Goal: Transaction & Acquisition: Purchase product/service

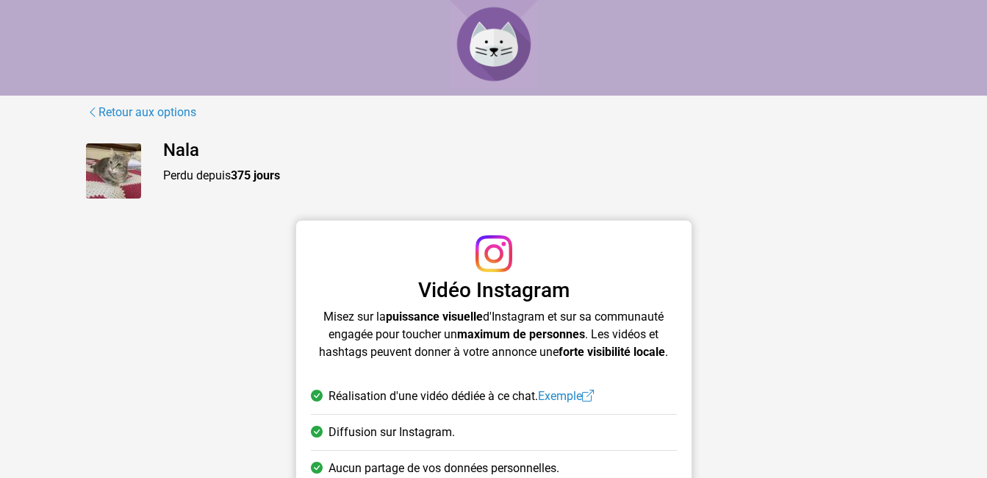
scroll to position [153, 0]
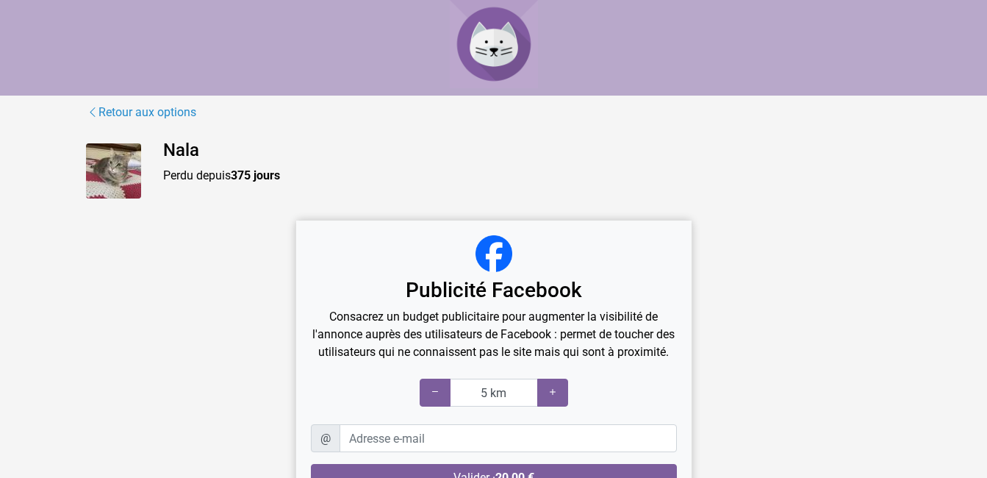
scroll to position [103, 0]
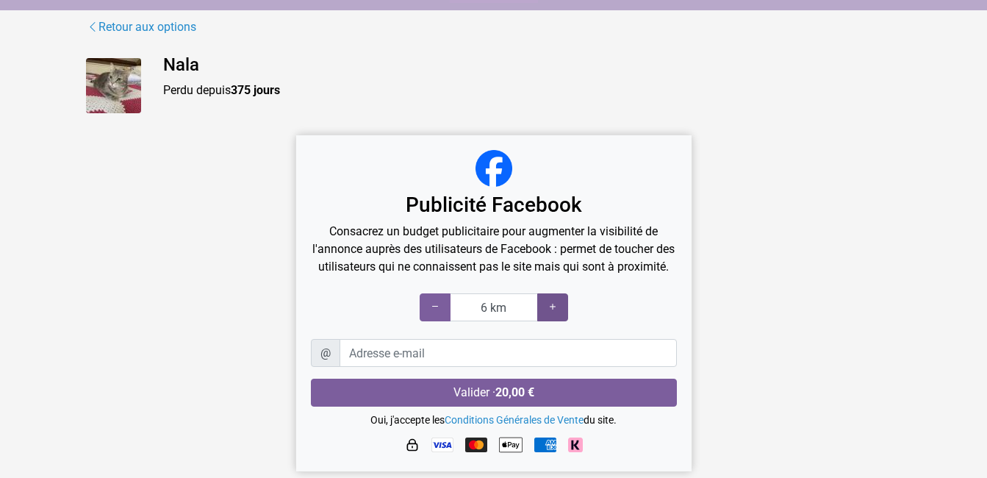
click at [558, 312] on icon at bounding box center [553, 307] width 12 height 14
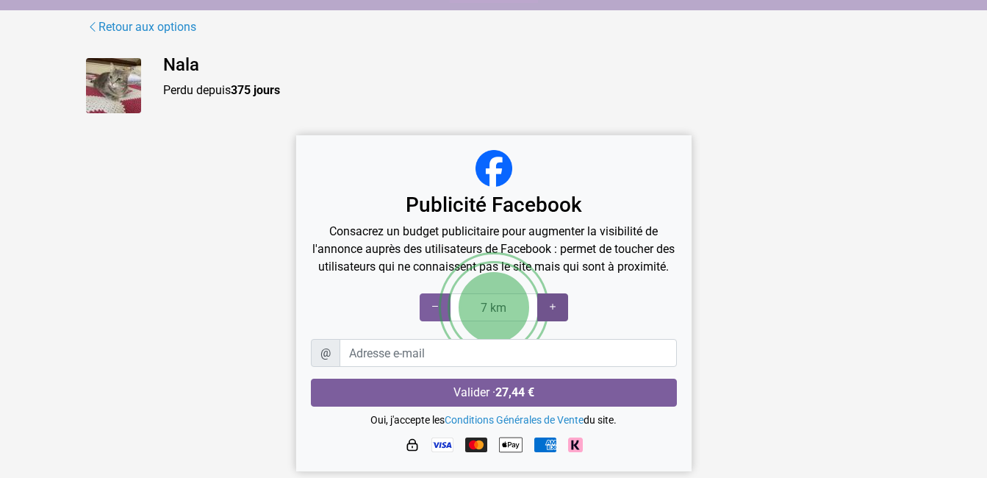
click at [558, 312] on icon at bounding box center [553, 307] width 12 height 14
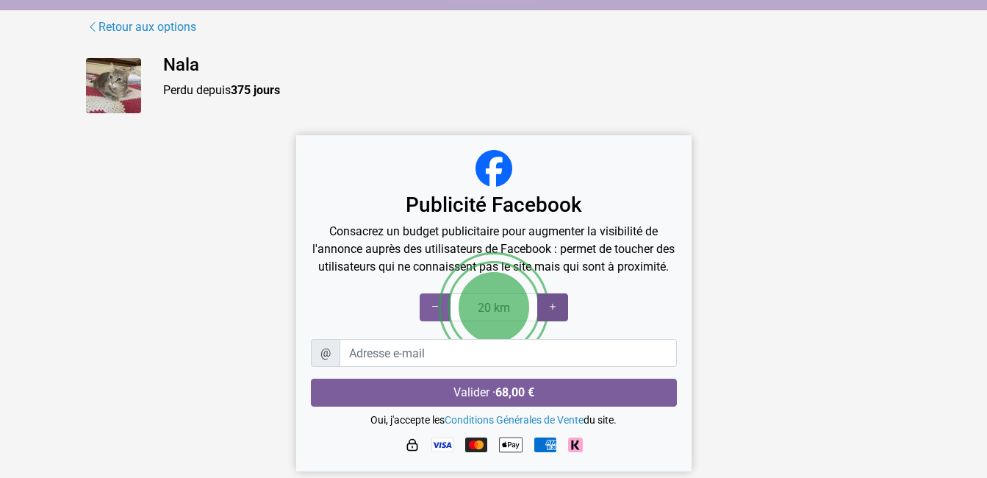
click at [558, 312] on icon at bounding box center [553, 307] width 12 height 14
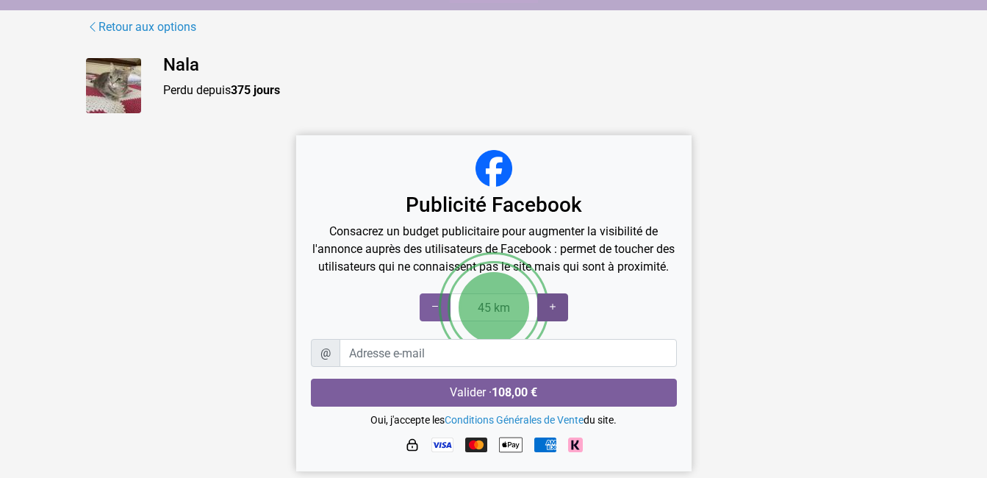
click at [558, 312] on icon at bounding box center [553, 307] width 12 height 14
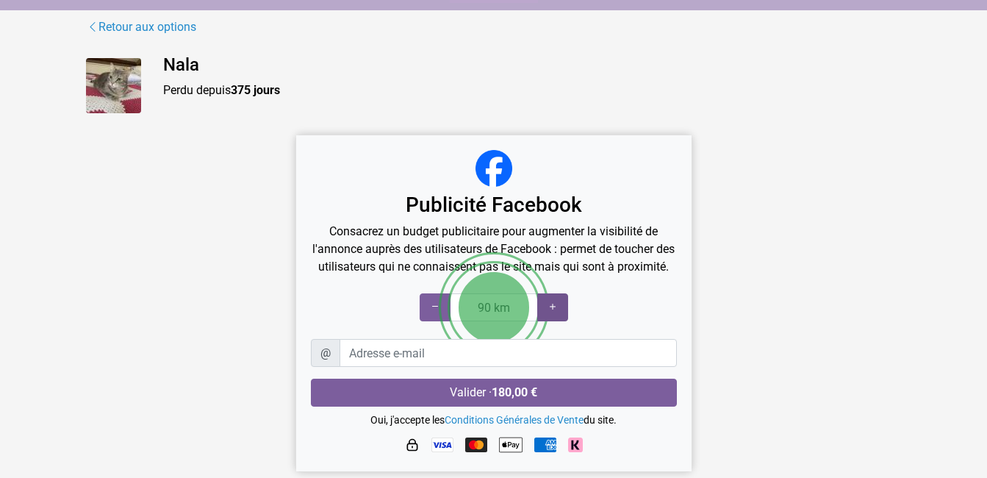
click at [558, 312] on icon at bounding box center [553, 307] width 12 height 14
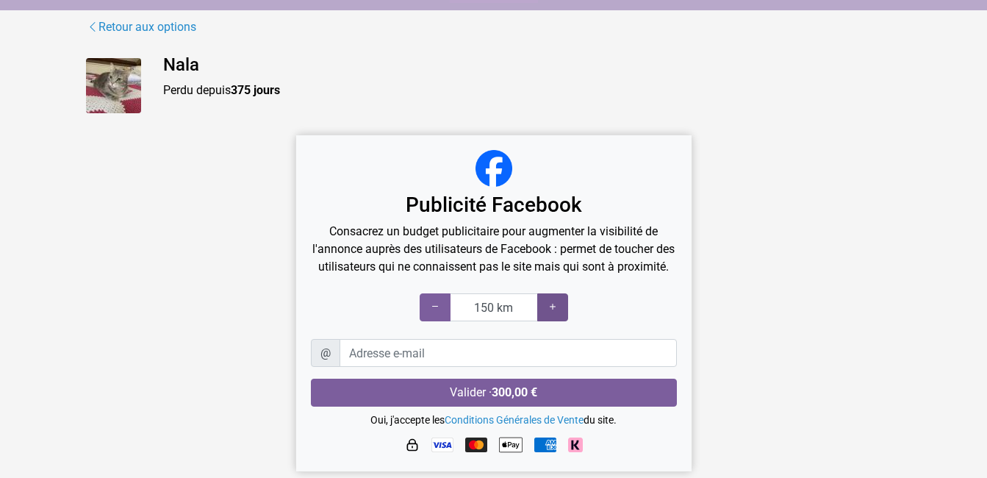
type input "175 km"
click at [558, 312] on icon at bounding box center [553, 307] width 12 height 14
